Goal: Register for event/course

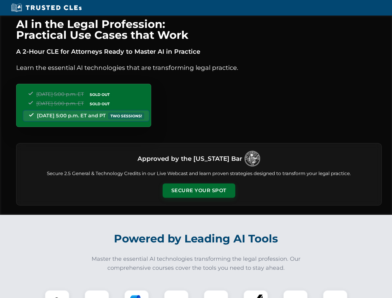
click at [199, 191] on button "Secure Your Spot" at bounding box center [199, 191] width 73 height 14
click at [57, 294] on img at bounding box center [57, 302] width 18 height 18
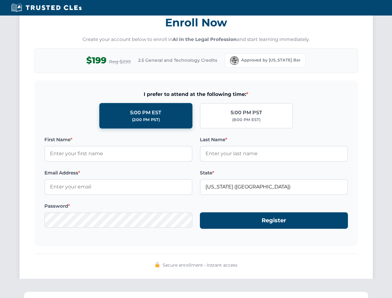
scroll to position [610, 0]
